Goal: Information Seeking & Learning: Learn about a topic

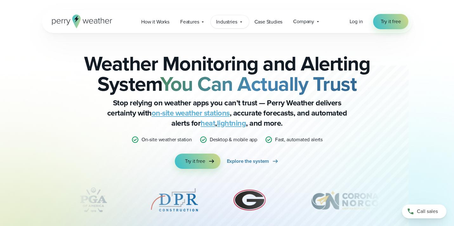
click at [214, 21] on div "Industries Featured Case Study How PGA of America is Prioritizing Golfer Safety…" at bounding box center [230, 21] width 38 height 13
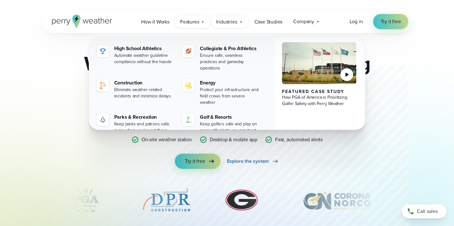
click at [195, 23] on span "Features" at bounding box center [189, 22] width 19 height 8
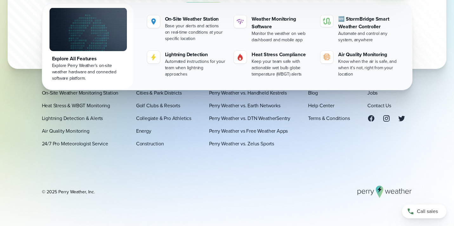
scroll to position [2130, 0]
click at [28, 126] on div "Platform How It Works On-Site Weather Monitoring Station Heat Stress & WBGT Mon…" at bounding box center [227, 131] width 454 height 133
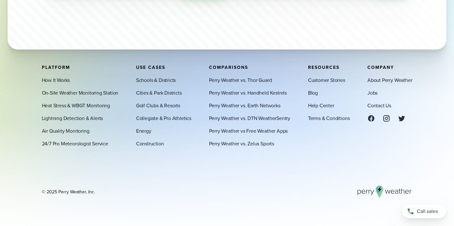
scroll to position [2164, 0]
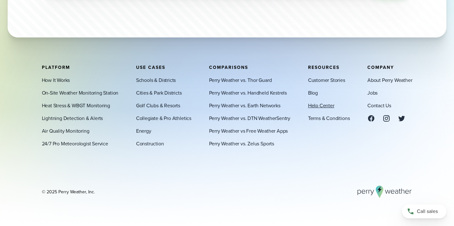
click at [324, 104] on link "Help Center" at bounding box center [321, 105] width 26 height 8
